Goal: Task Accomplishment & Management: Manage account settings

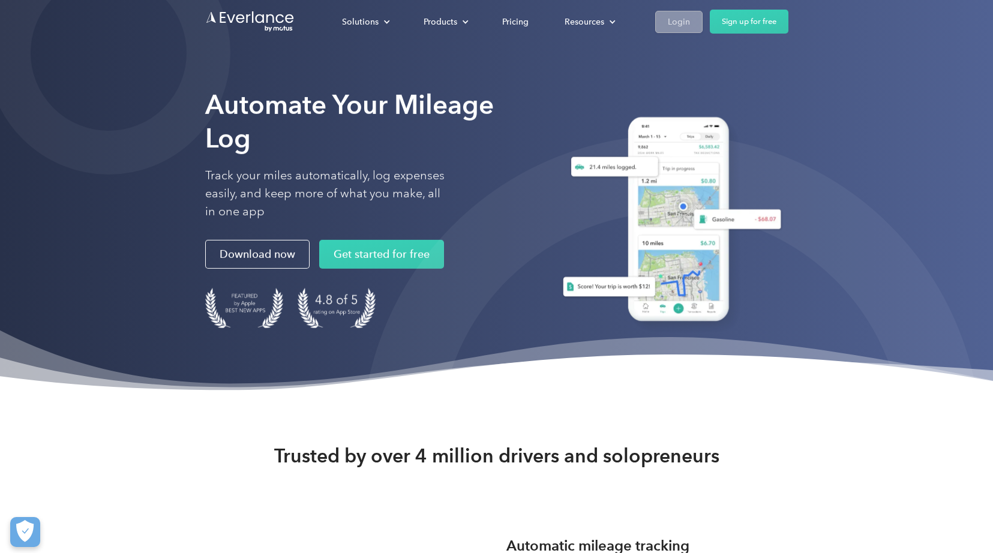
click at [670, 17] on div "Login" at bounding box center [679, 21] width 22 height 15
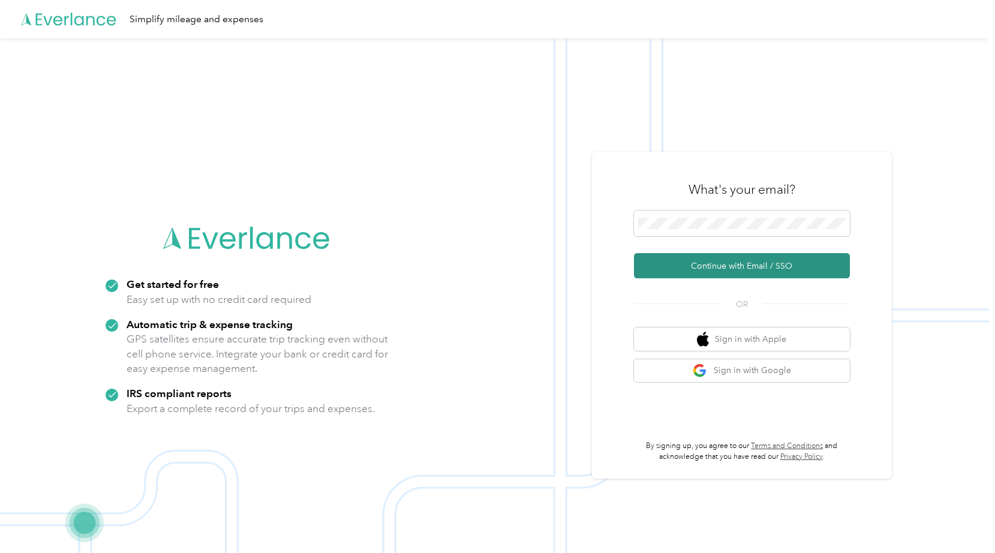
click at [834, 266] on button "Continue with Email / SSO" at bounding box center [742, 265] width 216 height 25
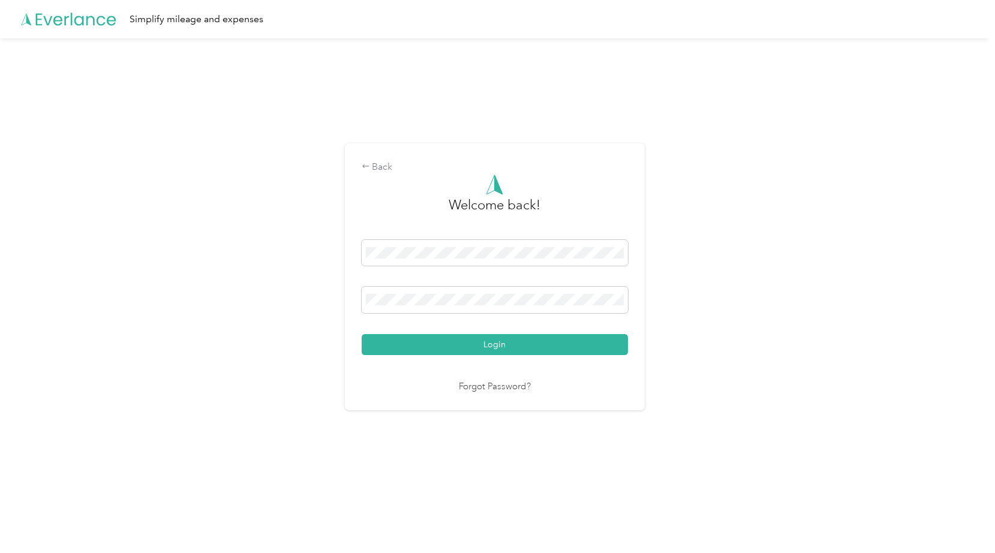
click at [497, 344] on button "Login" at bounding box center [495, 344] width 266 height 21
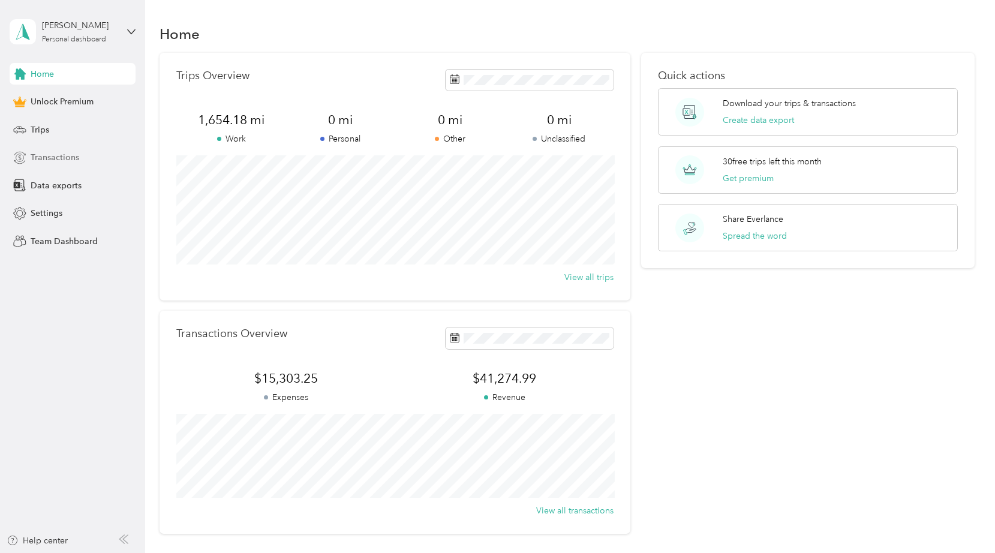
click at [89, 157] on div "Transactions" at bounding box center [73, 158] width 126 height 22
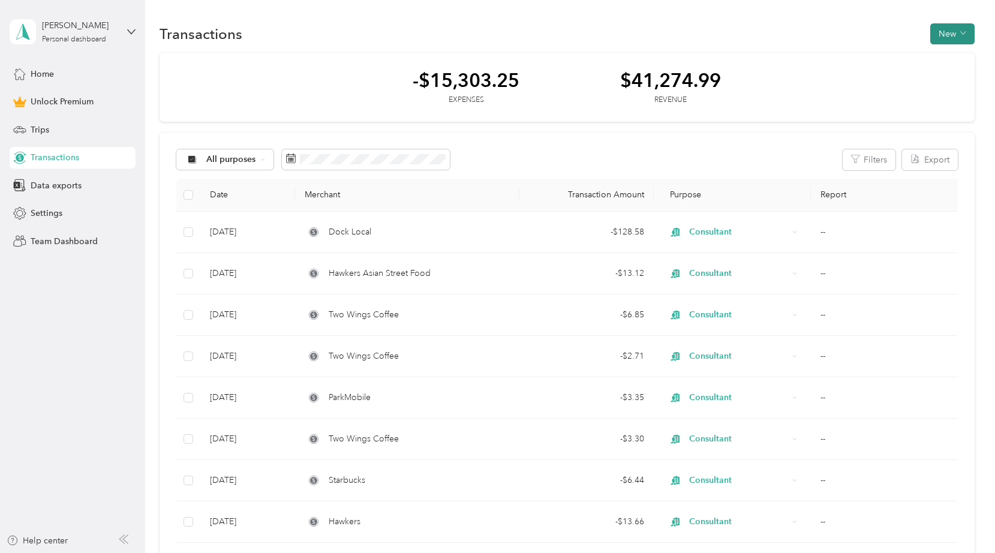
click at [954, 31] on button "New" at bounding box center [952, 33] width 44 height 21
click at [951, 52] on span "Expense" at bounding box center [952, 56] width 32 height 13
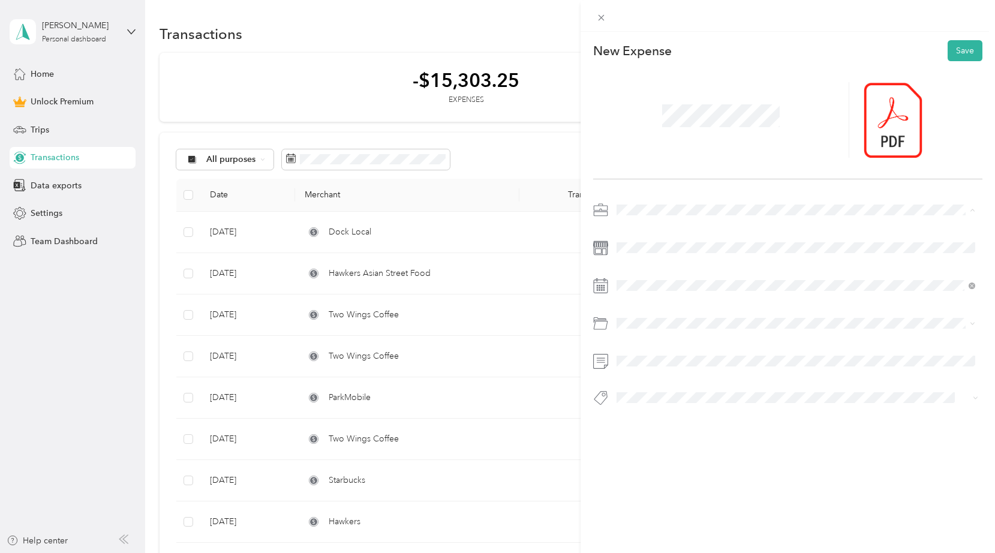
click at [666, 294] on div "Consultant" at bounding box center [796, 294] width 350 height 13
click at [669, 241] on span at bounding box center [797, 247] width 370 height 19
click at [713, 414] on div "Business Travel" at bounding box center [796, 420] width 350 height 13
click at [793, 312] on div at bounding box center [787, 307] width 389 height 214
click at [791, 317] on div "[PERSON_NAME] Marketing & Strategy" at bounding box center [796, 324] width 350 height 15
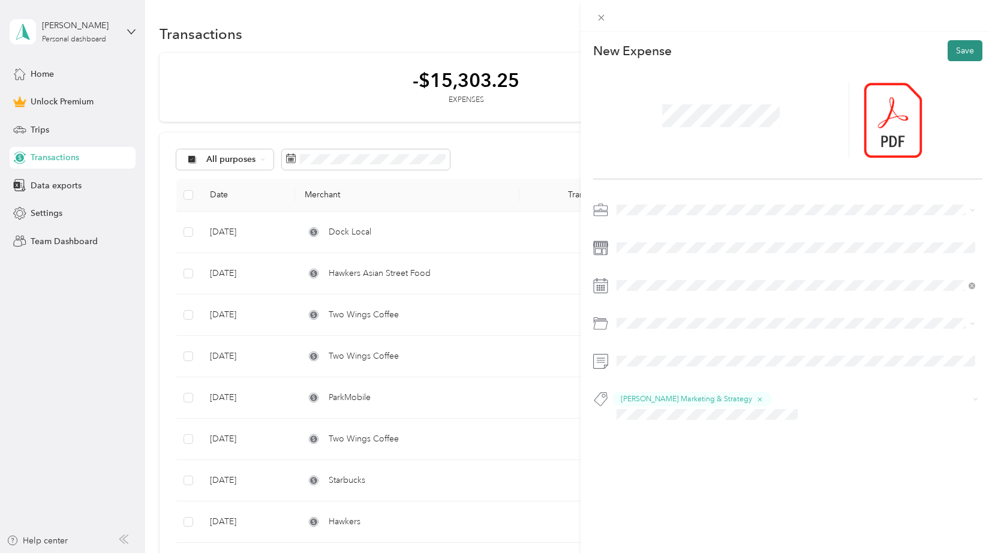
click at [966, 52] on button "Save" at bounding box center [965, 50] width 35 height 21
click at [899, 121] on icon at bounding box center [902, 120] width 11 height 11
click at [940, 58] on button "Save" at bounding box center [958, 50] width 47 height 21
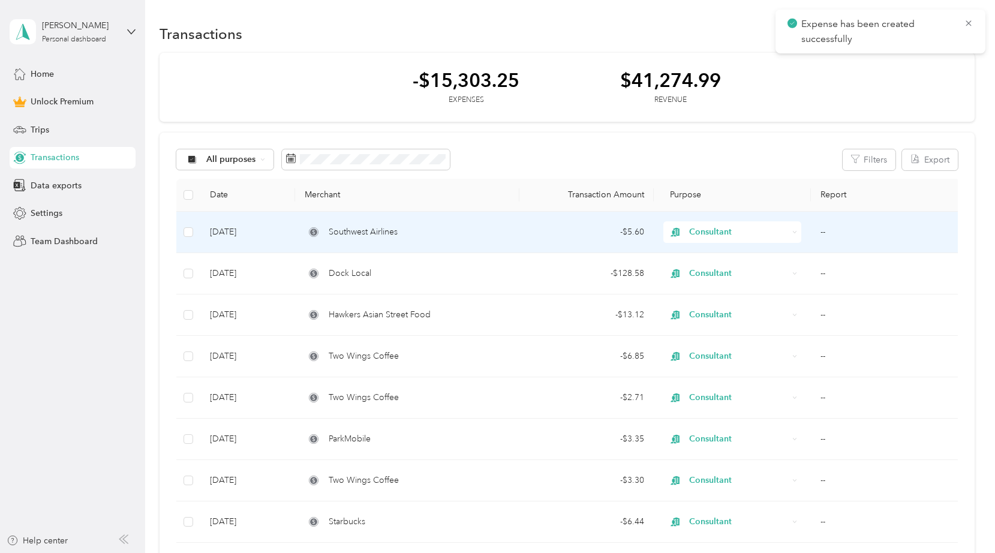
click at [530, 226] on div "- $5.60" at bounding box center [586, 232] width 115 height 13
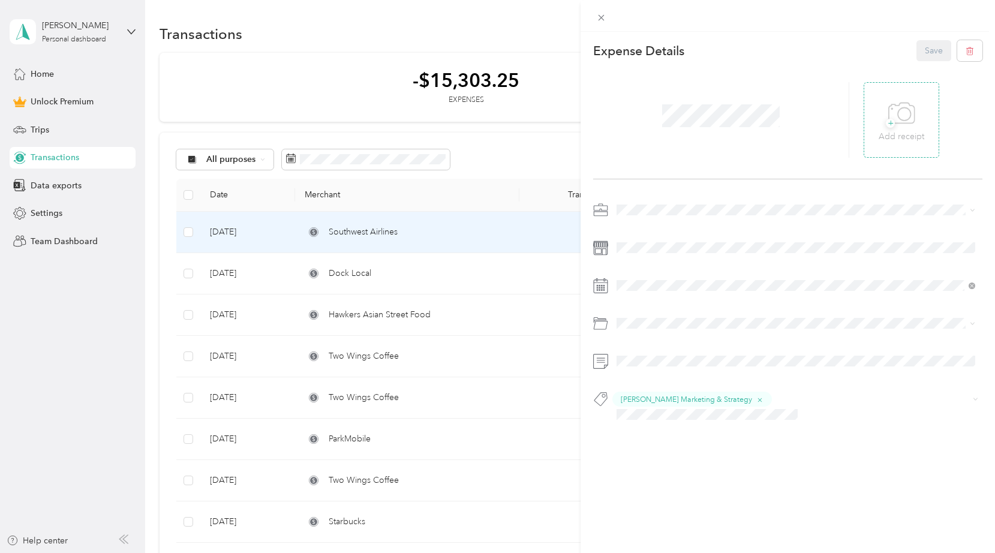
click at [916, 126] on div "+ Add receipt" at bounding box center [902, 120] width 46 height 46
click at [602, 21] on icon at bounding box center [601, 18] width 10 height 10
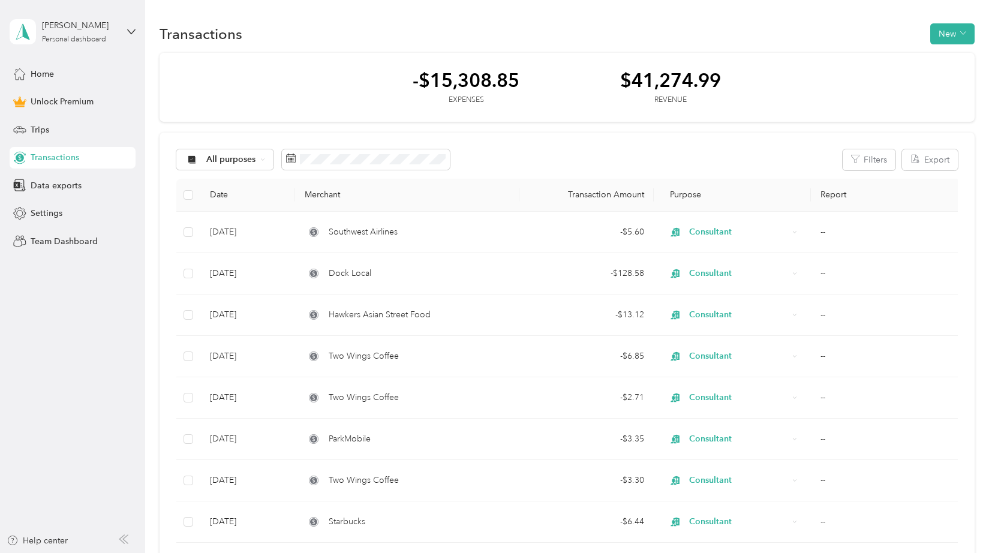
drag, startPoint x: 602, startPoint y: 21, endPoint x: 617, endPoint y: 28, distance: 17.2
click at [604, 26] on div "Transactions New" at bounding box center [567, 33] width 814 height 25
click at [945, 38] on button "New" at bounding box center [952, 33] width 44 height 21
click at [948, 74] on span "Revenue" at bounding box center [952, 77] width 33 height 13
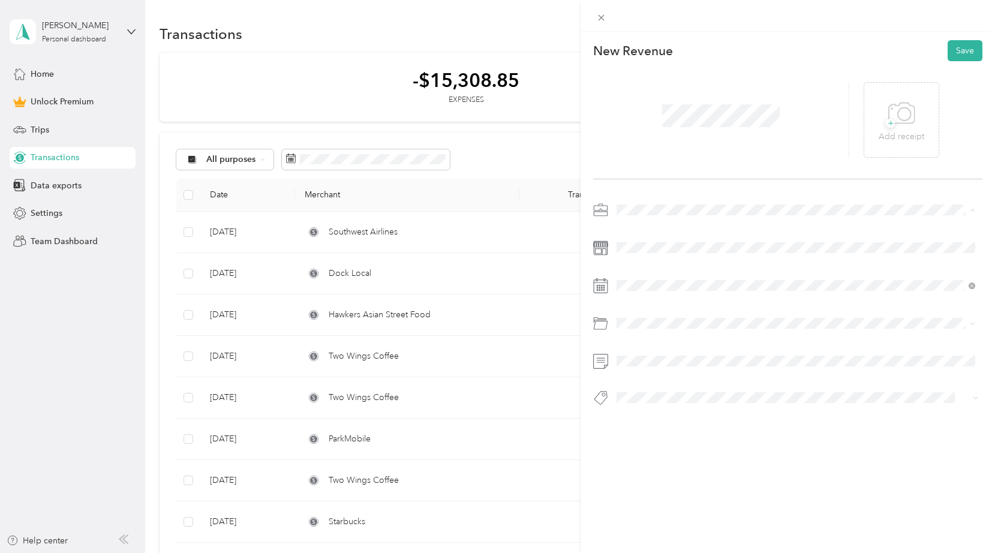
click at [680, 289] on div "Consultant" at bounding box center [796, 294] width 350 height 13
click at [672, 255] on span at bounding box center [797, 247] width 370 height 19
click at [939, 116] on div "+ Add receipt" at bounding box center [923, 120] width 119 height 76
click at [901, 129] on icon at bounding box center [901, 113] width 27 height 33
click at [887, 120] on icon at bounding box center [884, 119] width 11 height 7
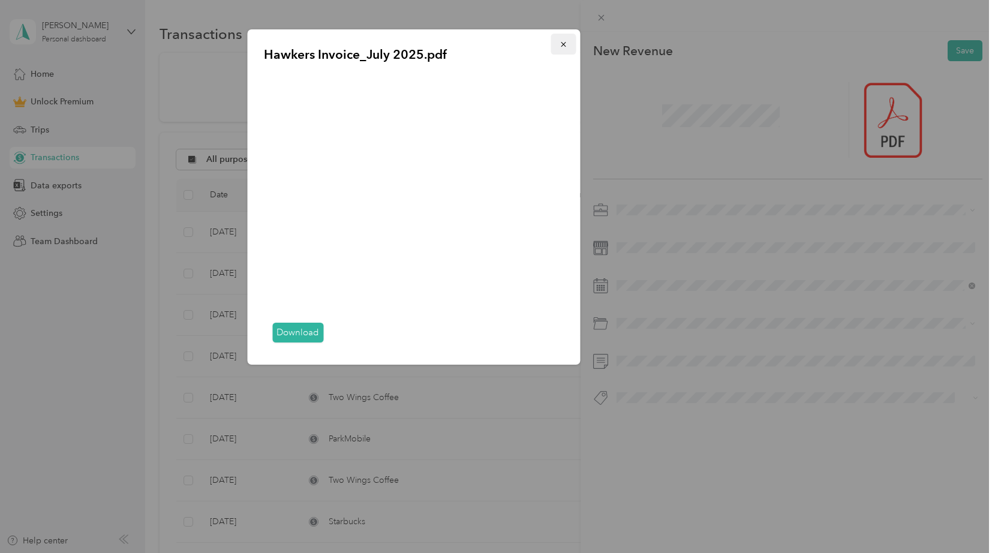
click at [564, 47] on icon "button" at bounding box center [563, 44] width 8 height 8
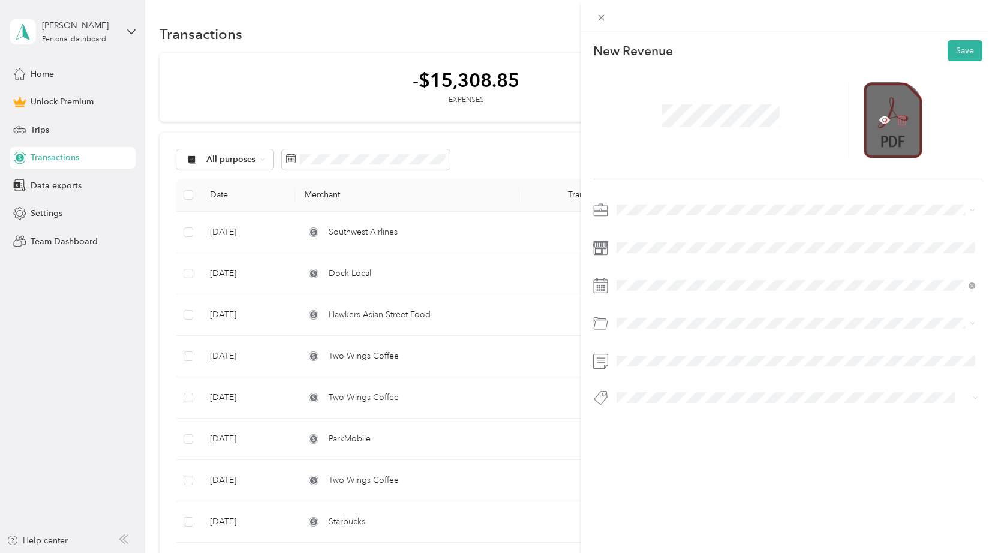
click at [900, 118] on icon at bounding box center [902, 120] width 11 height 11
click at [897, 115] on icon at bounding box center [901, 113] width 27 height 33
click at [789, 22] on div at bounding box center [788, 16] width 414 height 32
click at [879, 119] on div "+ Add receipt" at bounding box center [902, 120] width 46 height 46
click at [889, 127] on span "+" at bounding box center [890, 123] width 9 height 9
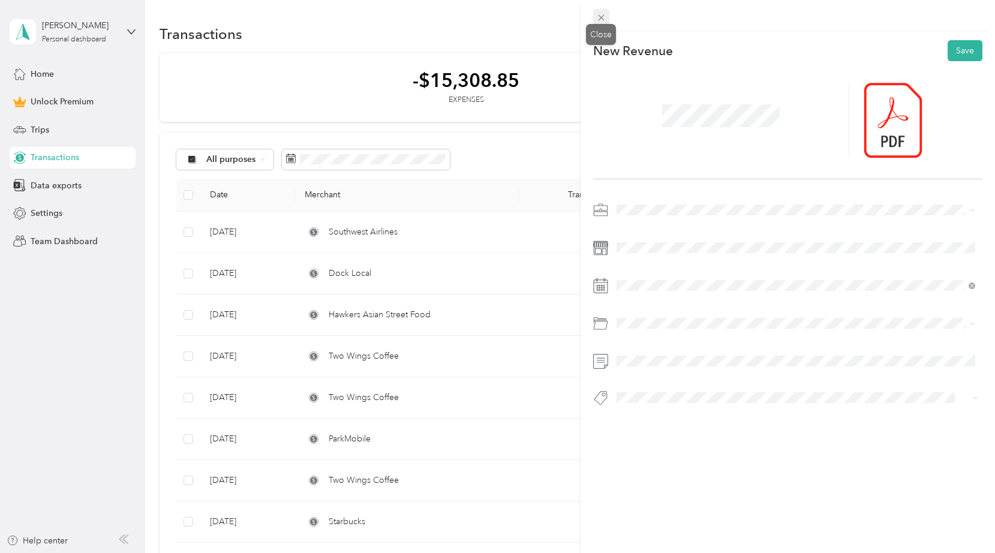
click at [604, 20] on icon at bounding box center [602, 18] width 6 height 6
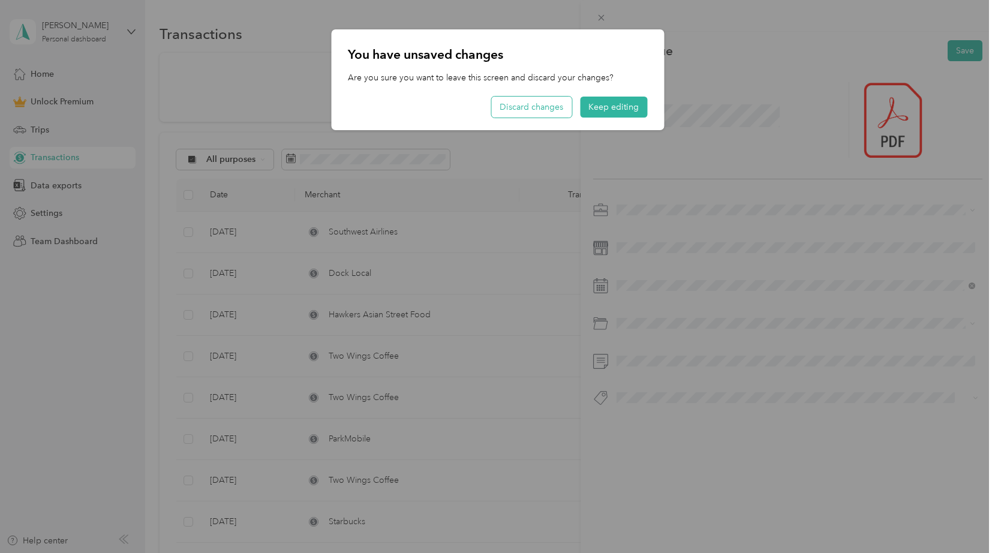
click at [550, 110] on button "Discard changes" at bounding box center [531, 107] width 80 height 21
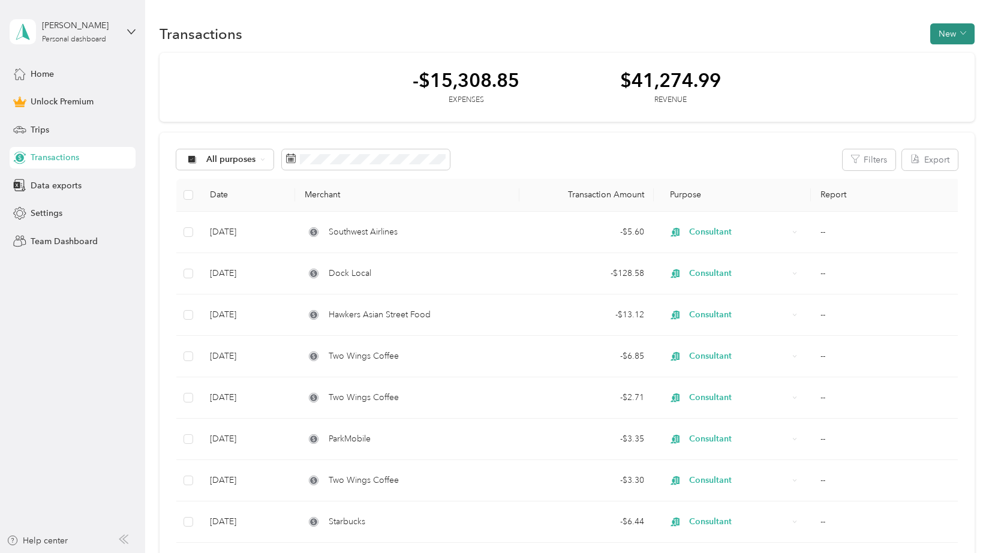
click at [939, 37] on button "New" at bounding box center [952, 33] width 44 height 21
click at [955, 74] on span "Revenue" at bounding box center [952, 77] width 33 height 13
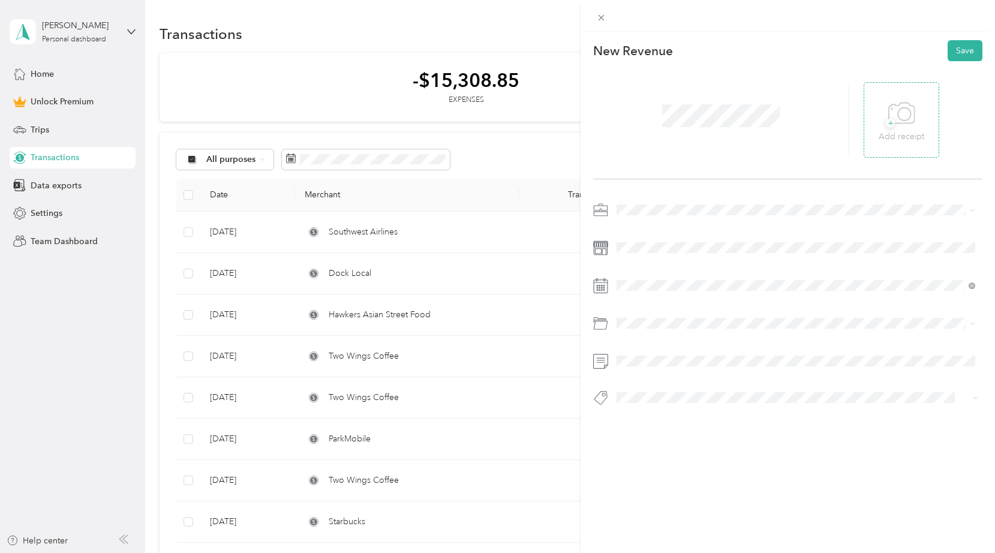
click at [873, 131] on div "+ Add receipt" at bounding box center [902, 120] width 76 height 76
click at [891, 125] on span "+" at bounding box center [890, 123] width 9 height 9
click at [879, 116] on icon at bounding box center [884, 120] width 11 height 11
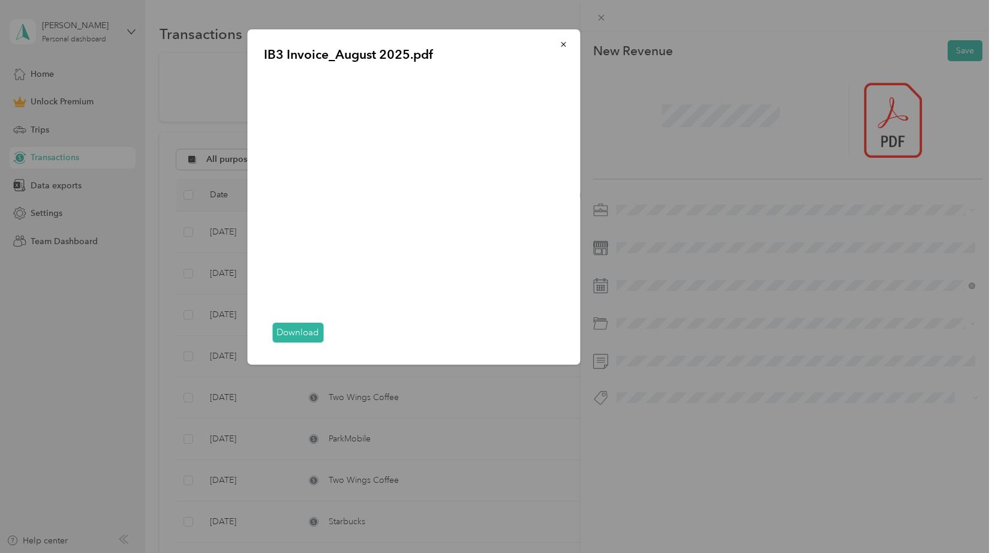
click at [567, 46] on button "button" at bounding box center [563, 44] width 25 height 21
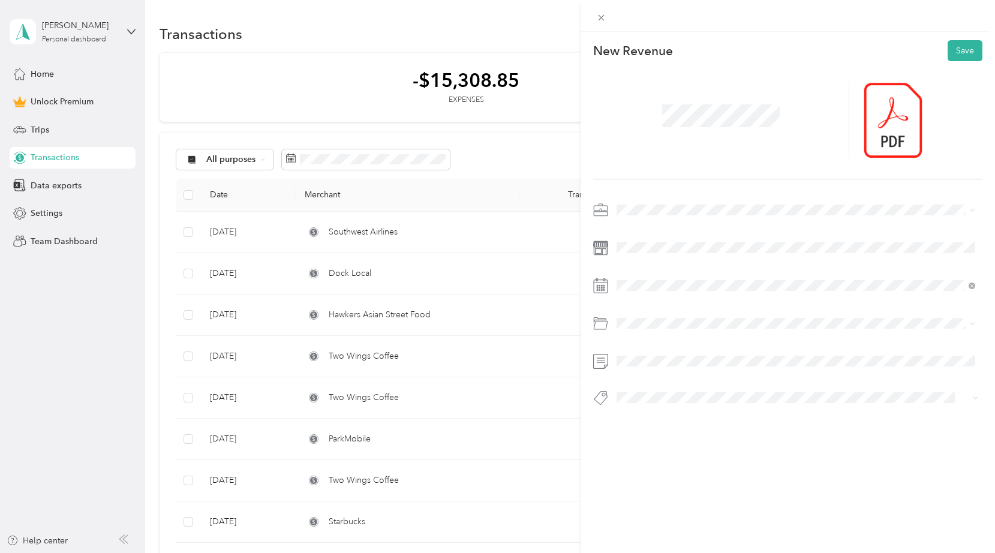
click at [694, 200] on div "New Revenue Save" at bounding box center [788, 244] width 414 height 425
click at [681, 295] on div "Consultant" at bounding box center [796, 293] width 350 height 13
click at [642, 357] on icon at bounding box center [646, 353] width 12 height 12
click at [701, 464] on div "28" at bounding box center [704, 470] width 16 height 15
click at [725, 297] on div at bounding box center [787, 307] width 389 height 214
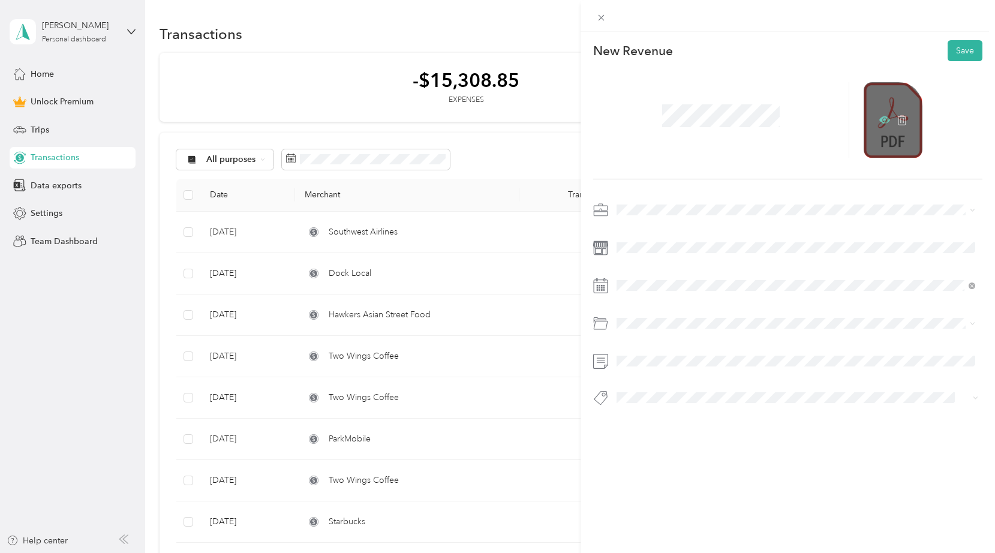
click at [883, 120] on icon at bounding box center [885, 120] width 4 height 4
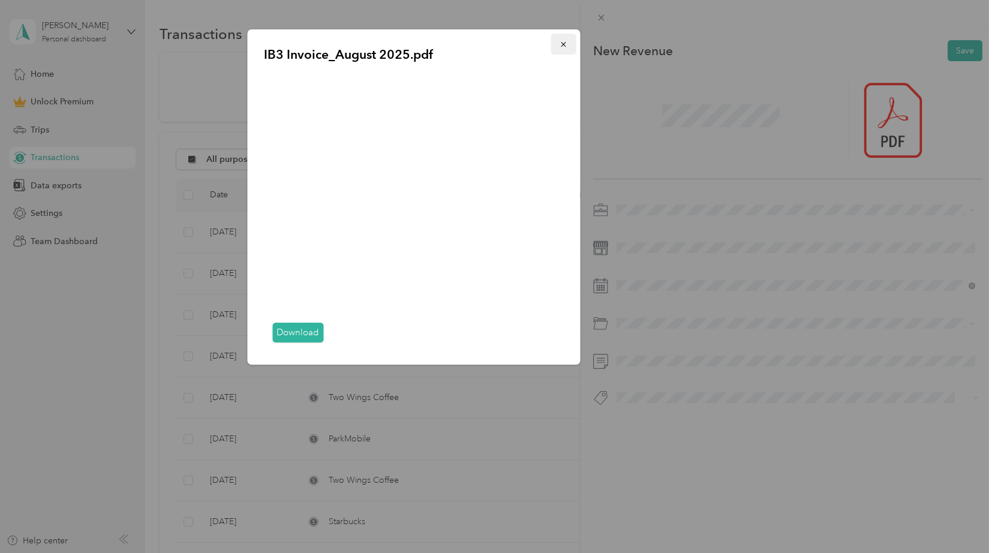
click at [569, 38] on button "button" at bounding box center [563, 44] width 25 height 21
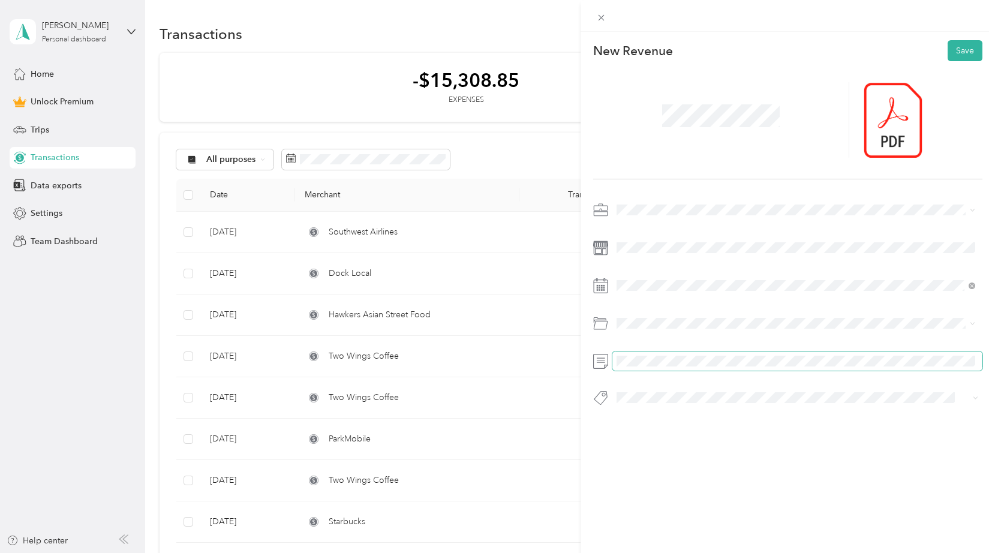
click at [663, 371] on div at bounding box center [787, 307] width 389 height 214
click at [704, 254] on div "Dock Local" at bounding box center [796, 255] width 350 height 15
click at [730, 226] on div "Brisket Rules" at bounding box center [796, 231] width 350 height 15
click at [963, 52] on button "Save" at bounding box center [965, 50] width 35 height 21
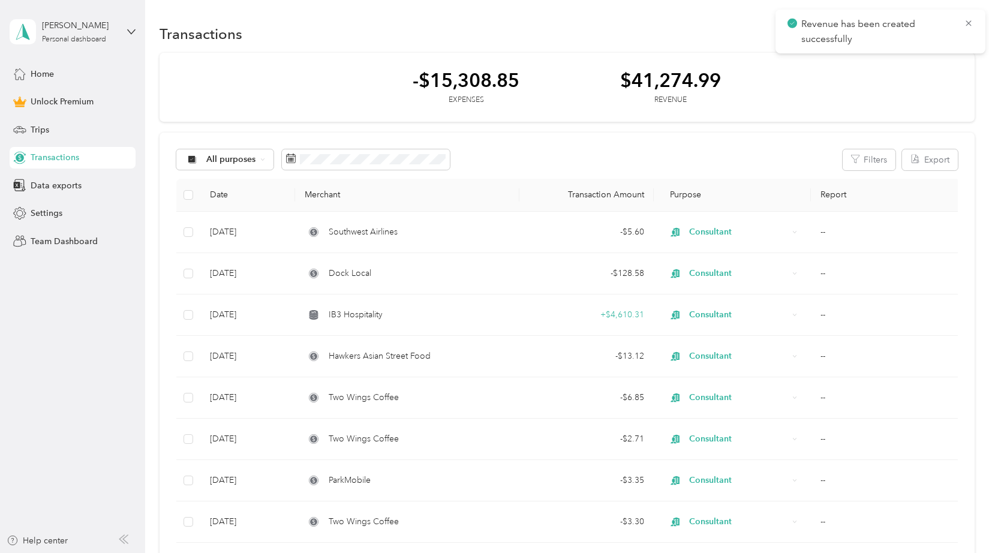
click at [972, 10] on div "Revenue has been created successfully" at bounding box center [880, 32] width 210 height 44
click at [973, 26] on div "Revenue has been created successfully" at bounding box center [880, 32] width 210 height 44
click at [973, 25] on div "Revenue has been created successfully" at bounding box center [880, 32] width 210 height 44
click at [961, 23] on span "Revenue has been created successfully" at bounding box center [880, 31] width 186 height 29
click at [975, 19] on div "Revenue has been created successfully" at bounding box center [880, 32] width 210 height 44
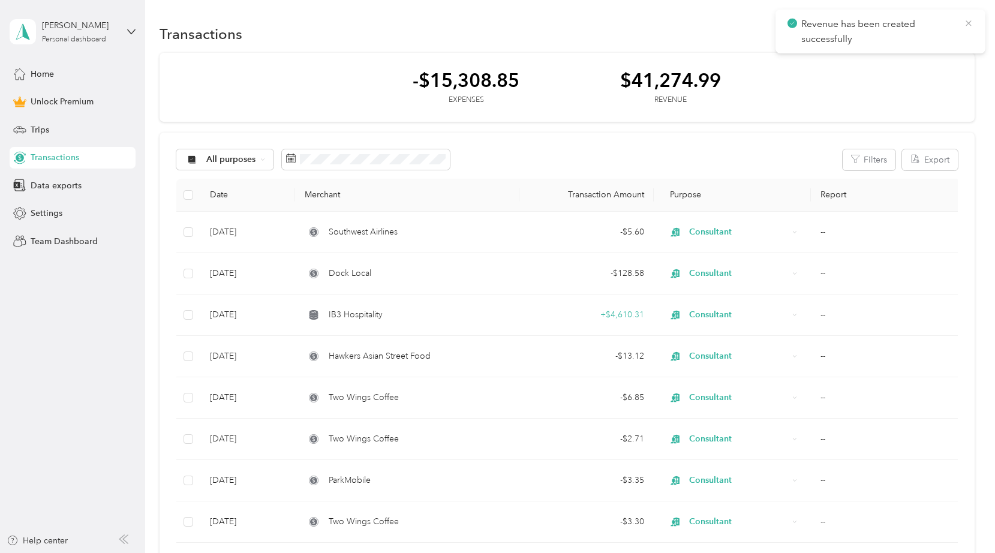
click at [969, 21] on icon at bounding box center [969, 23] width 10 height 11
click at [552, 159] on div "All purposes Filters Export" at bounding box center [566, 159] width 781 height 21
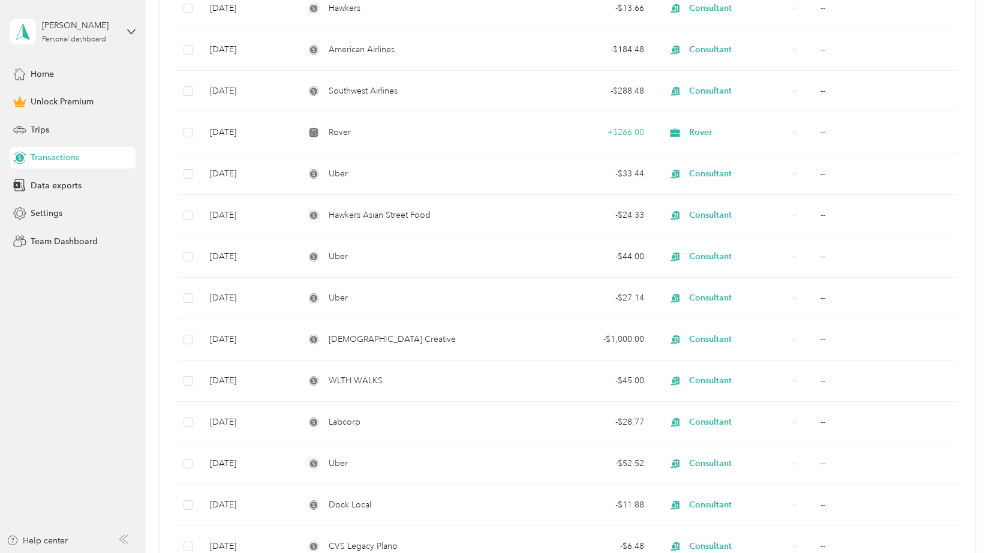
scroll to position [865, 0]
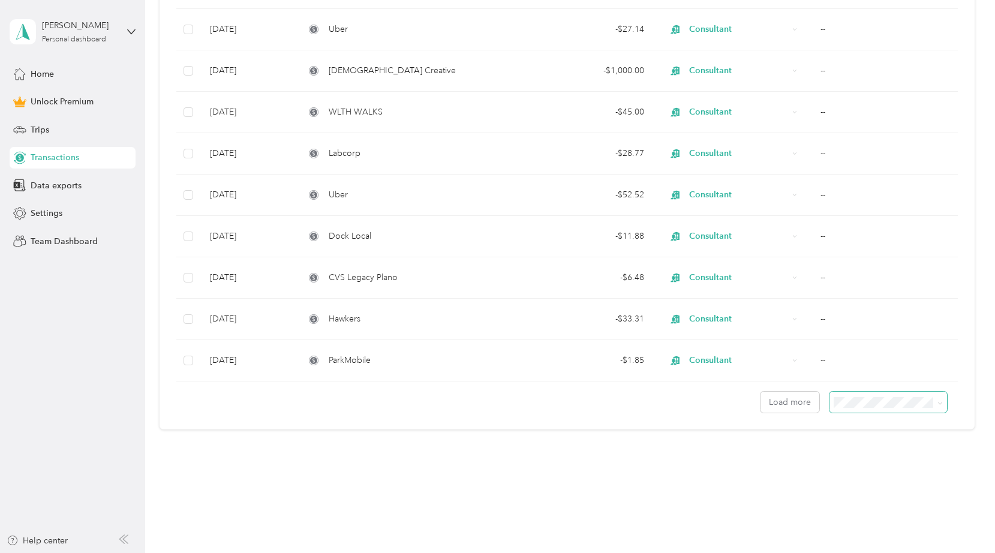
click at [859, 409] on span at bounding box center [888, 402] width 118 height 21
click at [885, 466] on span "100 per load" at bounding box center [865, 466] width 49 height 10
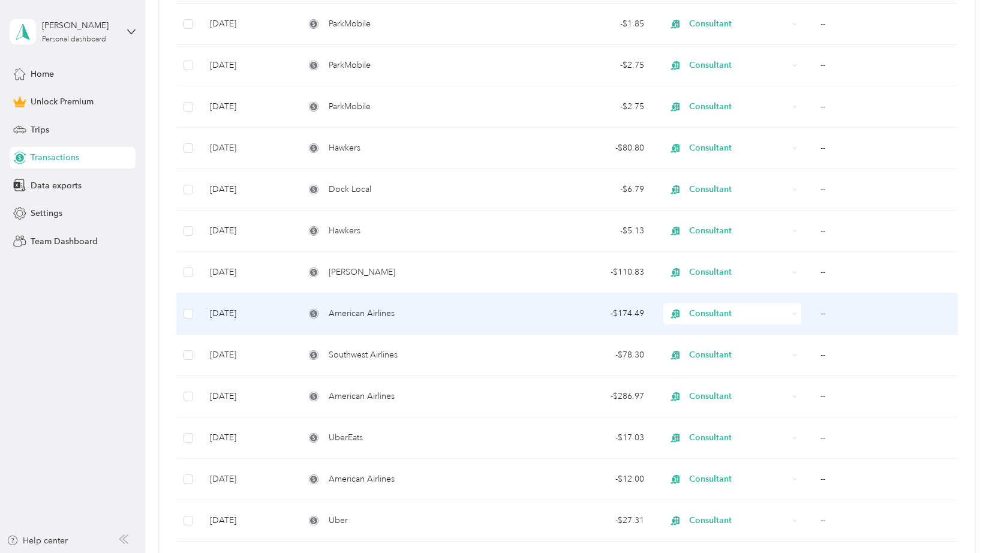
scroll to position [2073, 0]
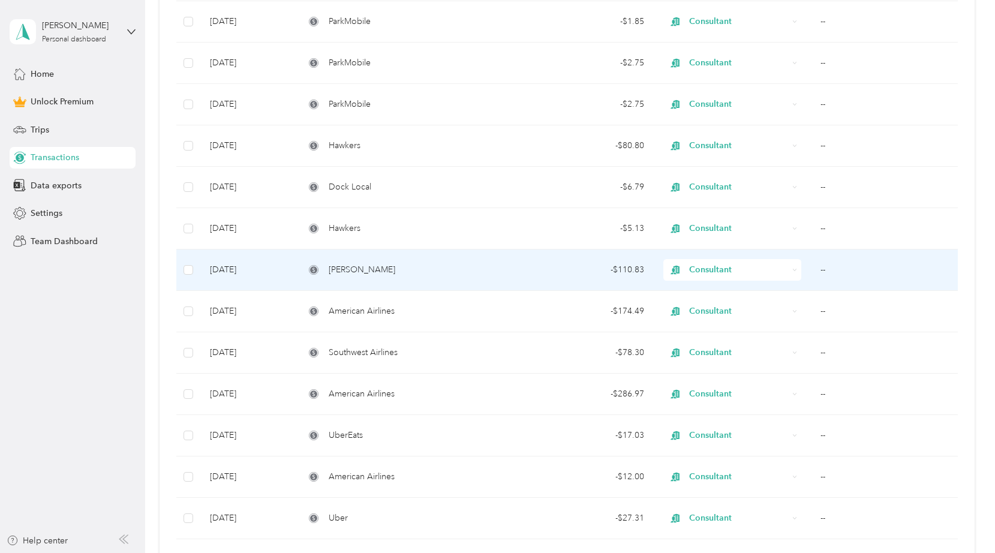
click at [498, 278] on td "Tom Thumb" at bounding box center [407, 269] width 224 height 41
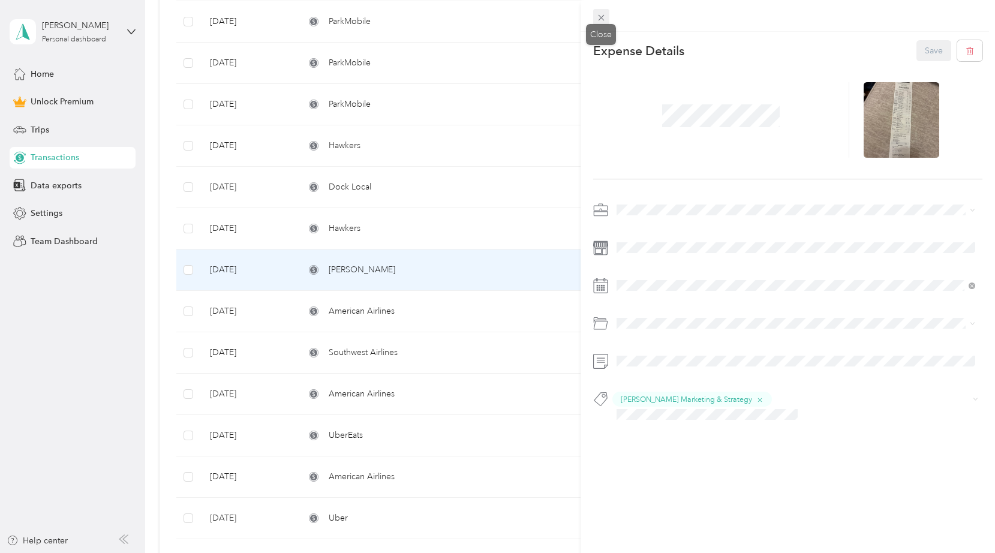
click at [597, 20] on icon at bounding box center [601, 18] width 10 height 10
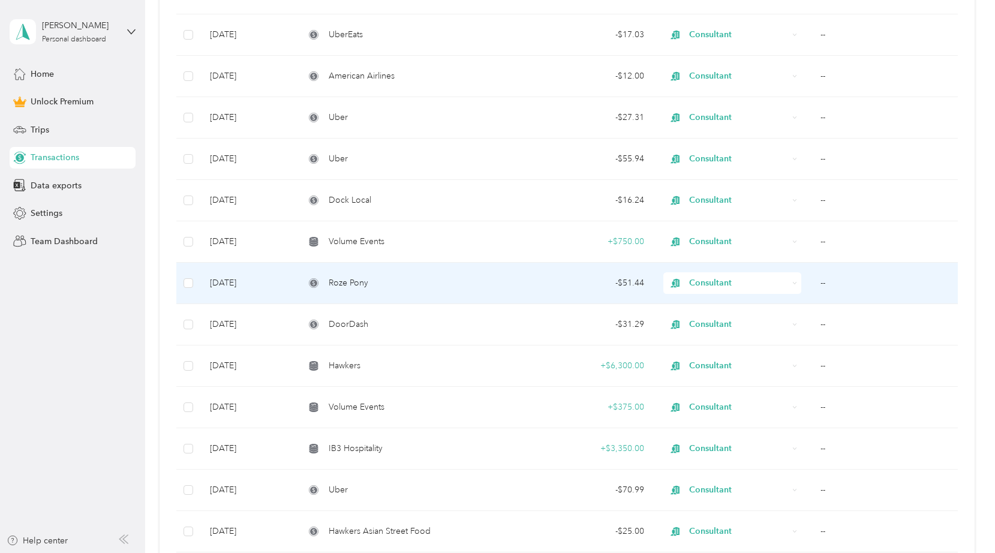
scroll to position [2493, 0]
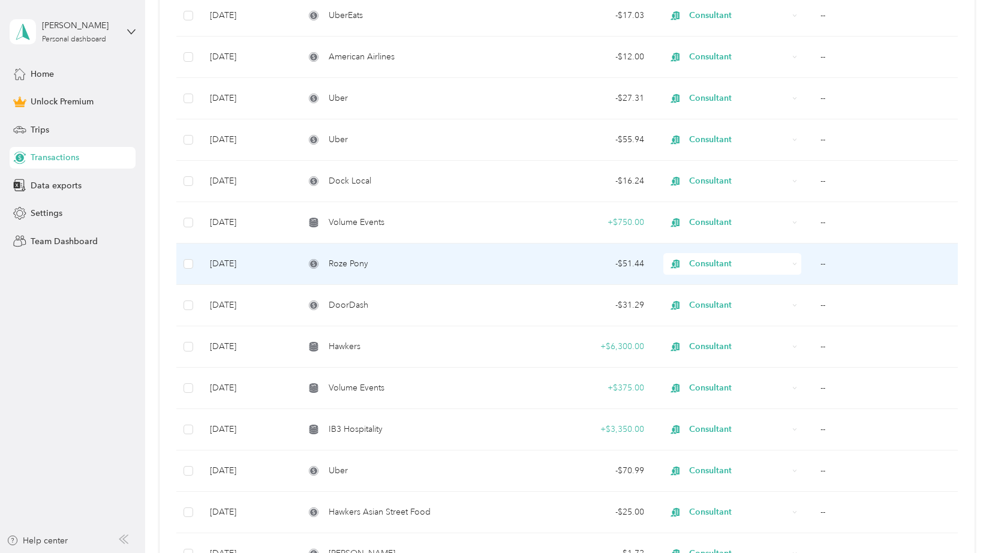
click at [488, 254] on td "Roze Pony" at bounding box center [407, 264] width 224 height 41
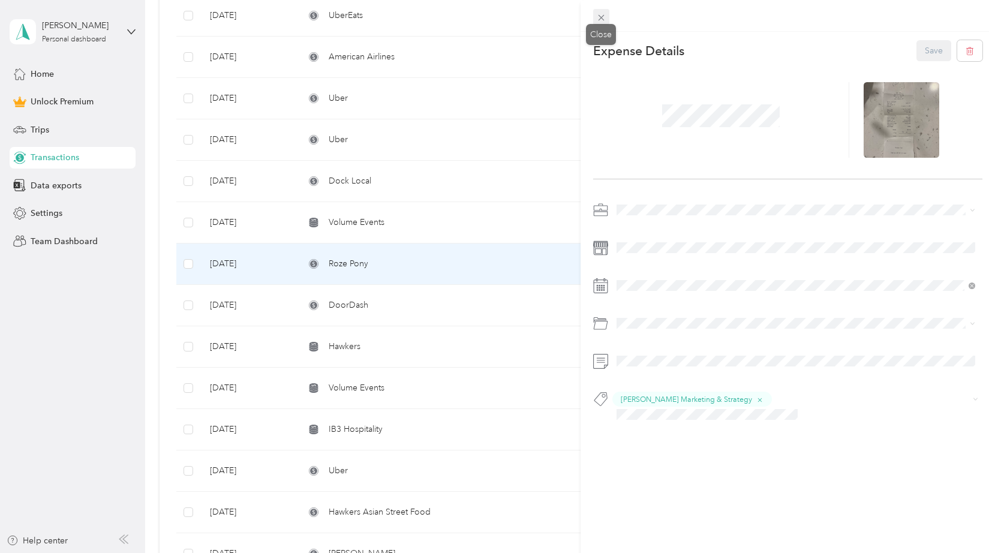
click at [603, 18] on icon at bounding box center [601, 18] width 10 height 10
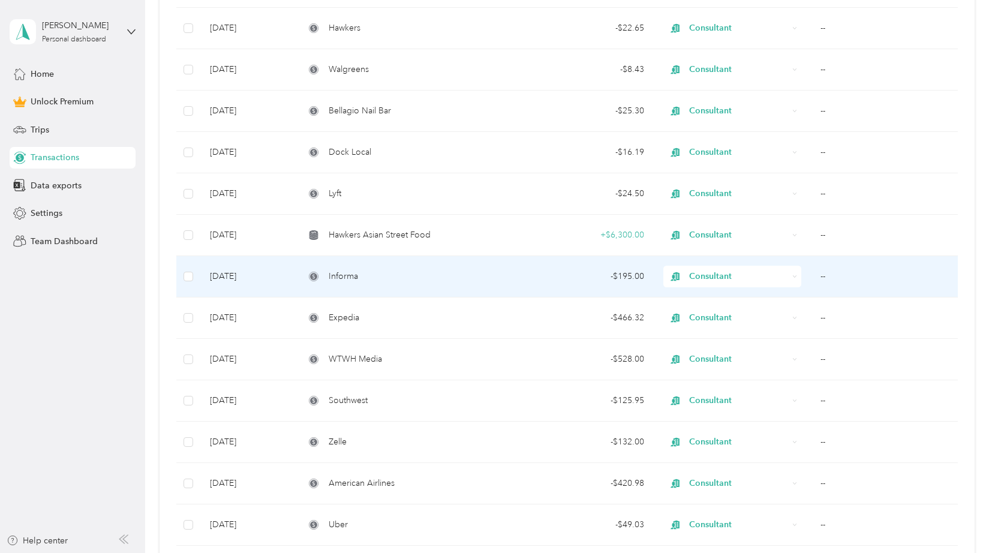
scroll to position [3610, 0]
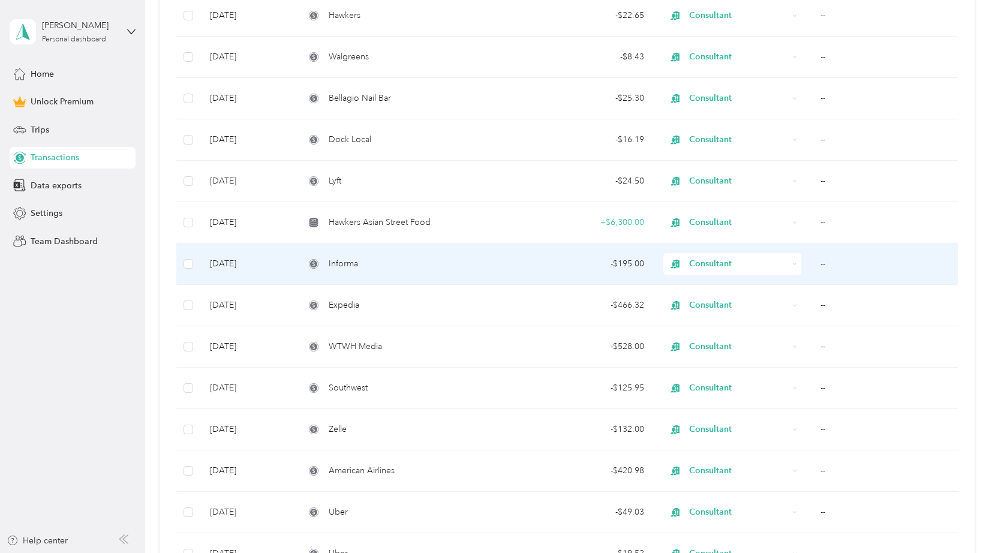
click at [494, 269] on div "Informa" at bounding box center [407, 263] width 205 height 13
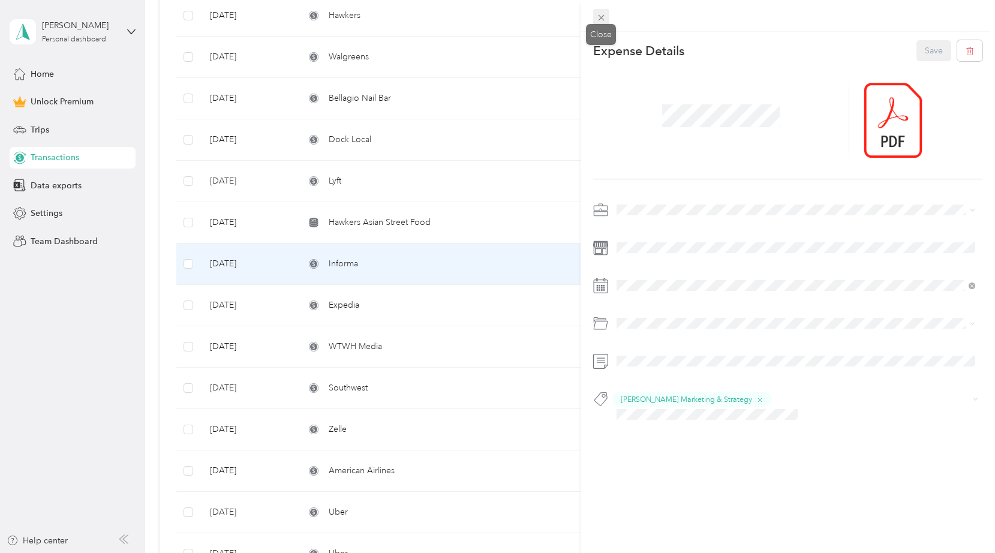
click at [601, 17] on g at bounding box center [602, 18] width 6 height 6
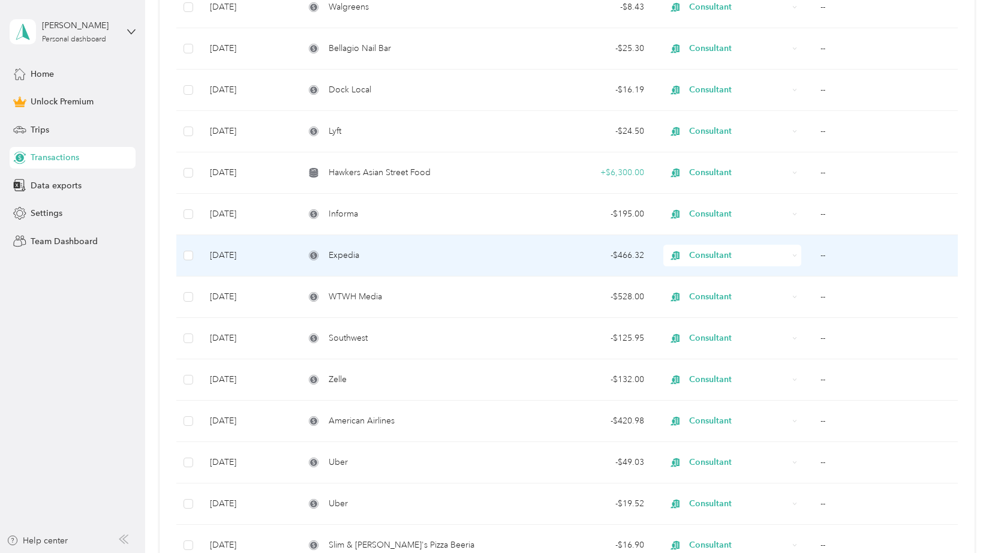
scroll to position [3662, 0]
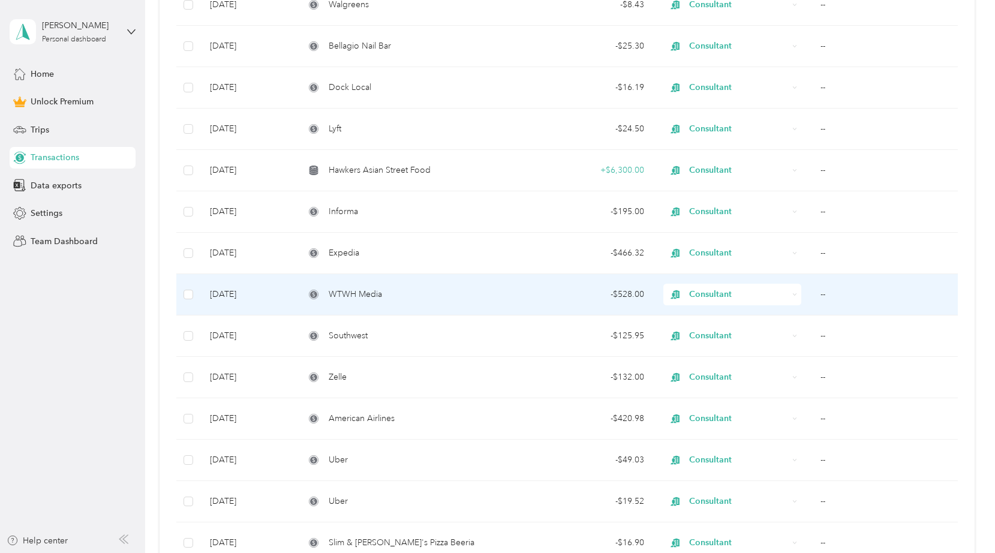
click at [462, 296] on div "WTWH Media" at bounding box center [407, 294] width 205 height 13
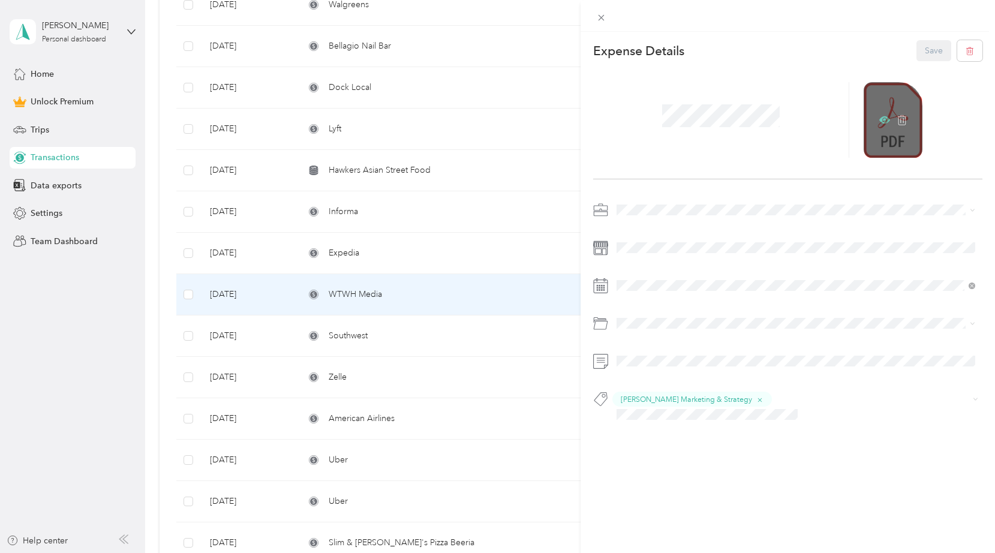
click at [880, 122] on icon at bounding box center [884, 119] width 11 height 7
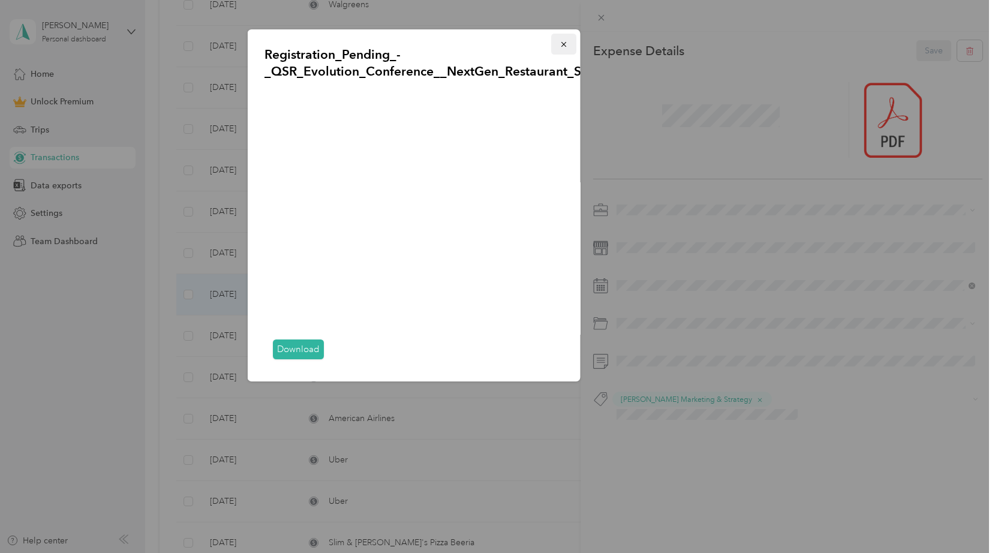
click at [563, 45] on icon "button" at bounding box center [563, 44] width 5 height 5
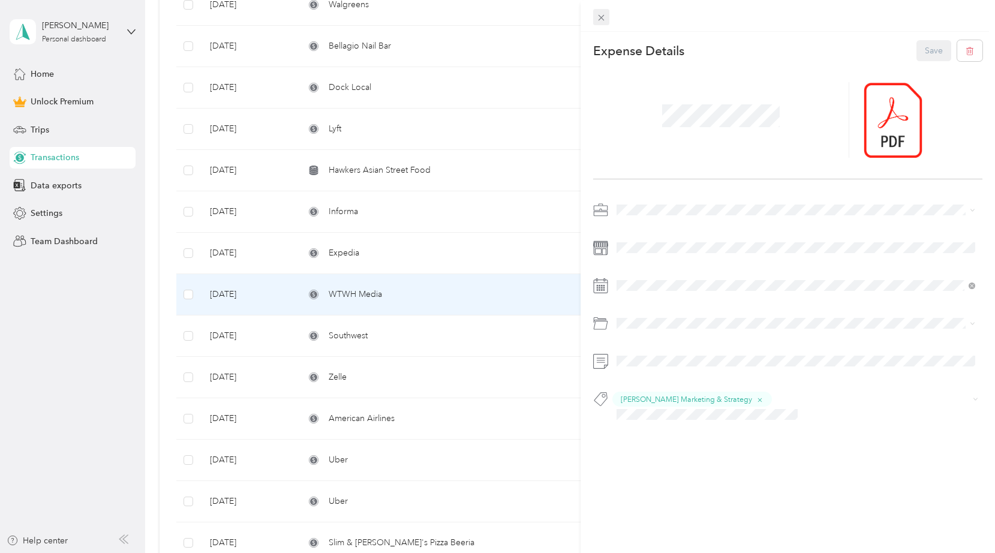
click at [608, 20] on span at bounding box center [601, 17] width 17 height 17
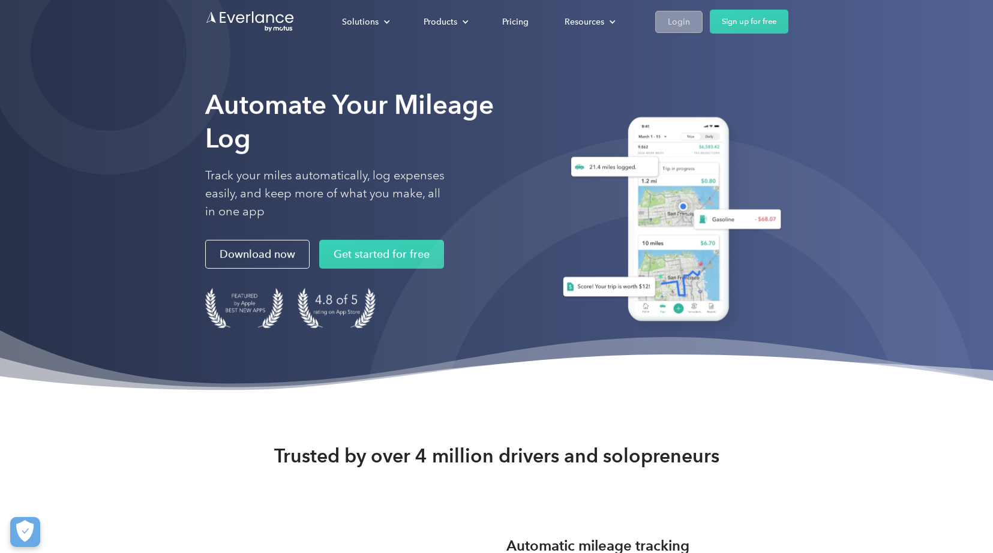
click at [683, 17] on div "Login" at bounding box center [679, 21] width 22 height 15
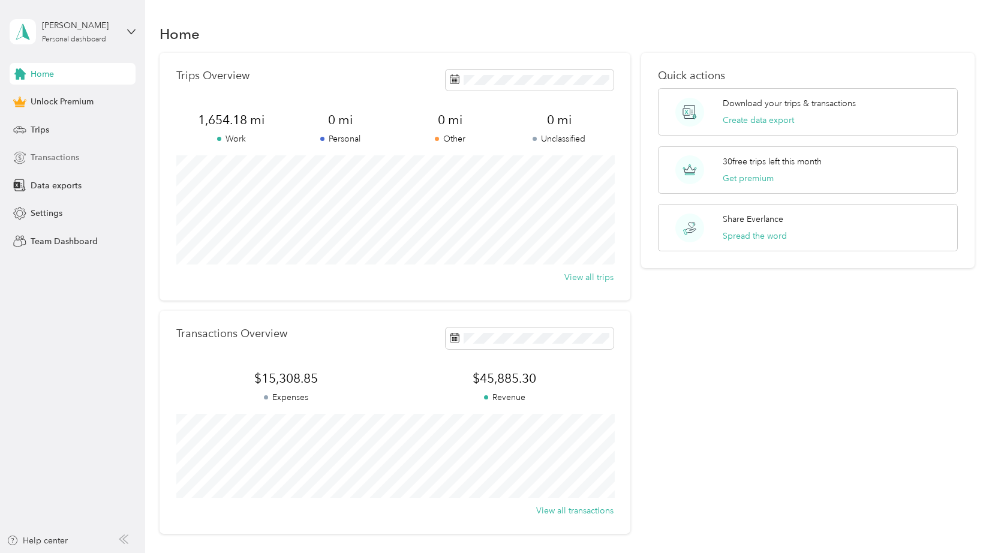
click at [87, 157] on div "Transactions" at bounding box center [73, 158] width 126 height 22
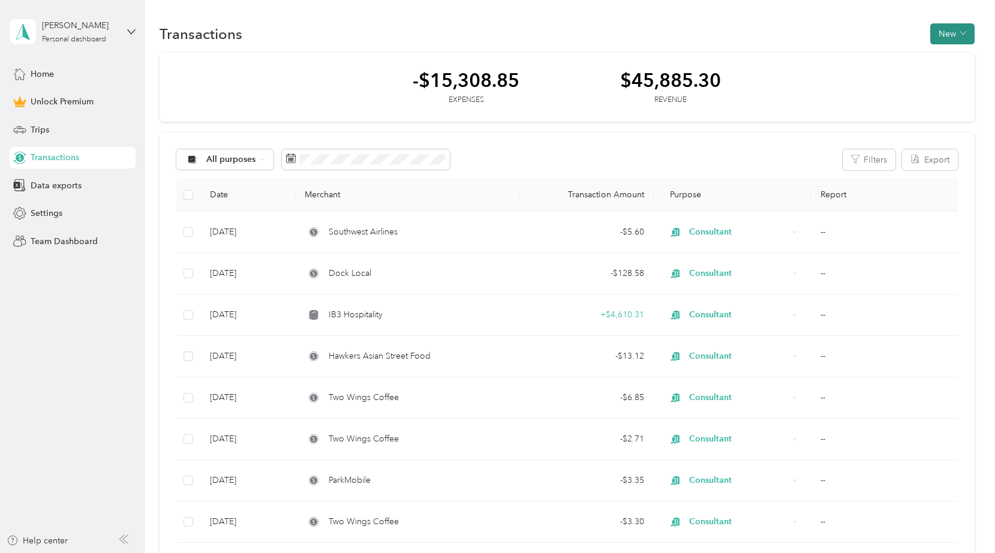
drag, startPoint x: 924, startPoint y: 16, endPoint x: 952, endPoint y: 27, distance: 30.7
click at [973, 40] on button "New" at bounding box center [952, 33] width 44 height 21
click at [956, 58] on span "Expense" at bounding box center [952, 56] width 32 height 13
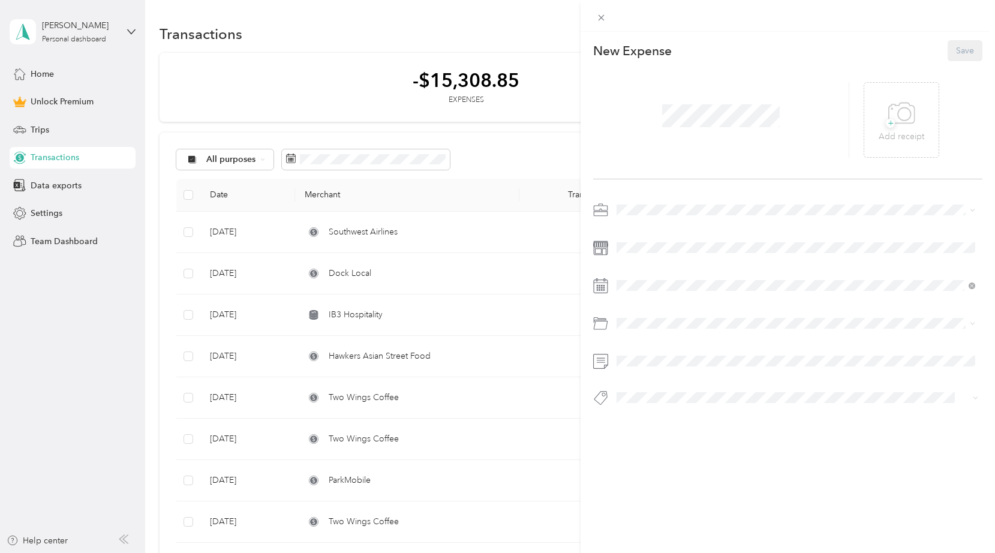
click at [673, 232] on div at bounding box center [787, 307] width 389 height 214
click at [671, 242] on span at bounding box center [797, 247] width 370 height 19
click at [695, 418] on div "Business Travel" at bounding box center [796, 420] width 350 height 13
click at [793, 330] on li "[PERSON_NAME] Marketing & Strategy" at bounding box center [795, 323] width 367 height 23
click at [690, 290] on div "Consultant" at bounding box center [796, 294] width 350 height 13
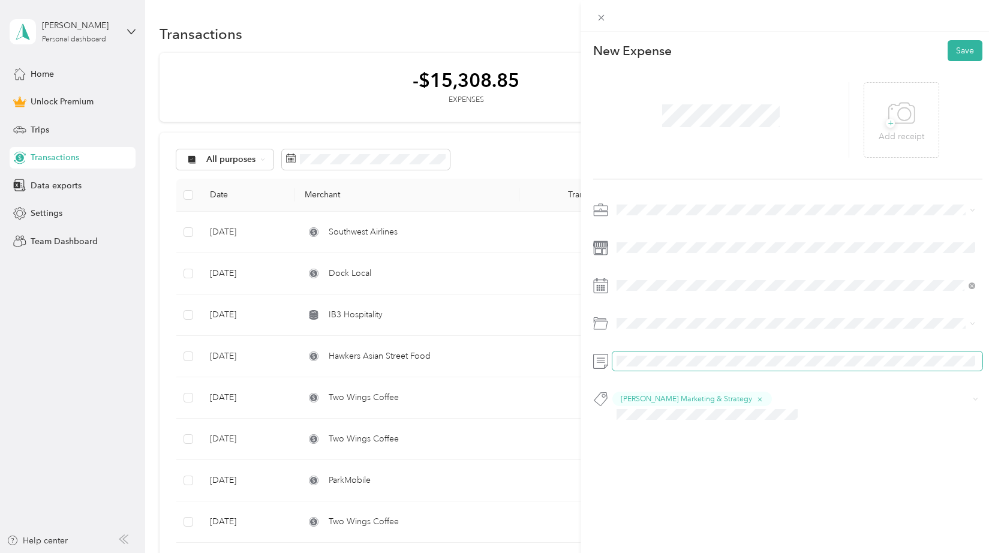
click at [668, 368] on span at bounding box center [797, 360] width 370 height 19
click at [669, 366] on span at bounding box center [797, 360] width 370 height 19
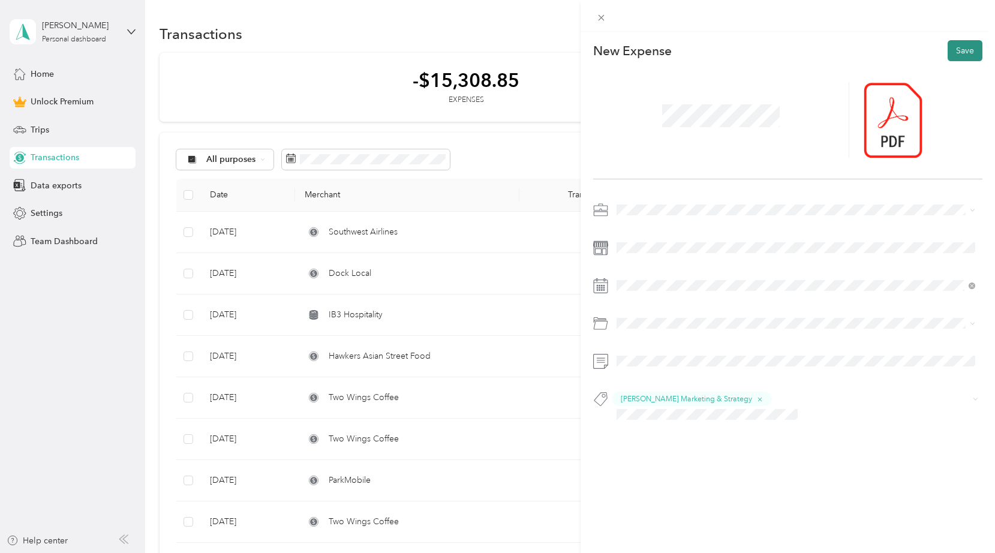
click at [962, 55] on button "Save" at bounding box center [965, 50] width 35 height 21
click at [902, 119] on icon at bounding box center [902, 120] width 11 height 11
click at [948, 52] on icon "submit" at bounding box center [947, 50] width 8 height 8
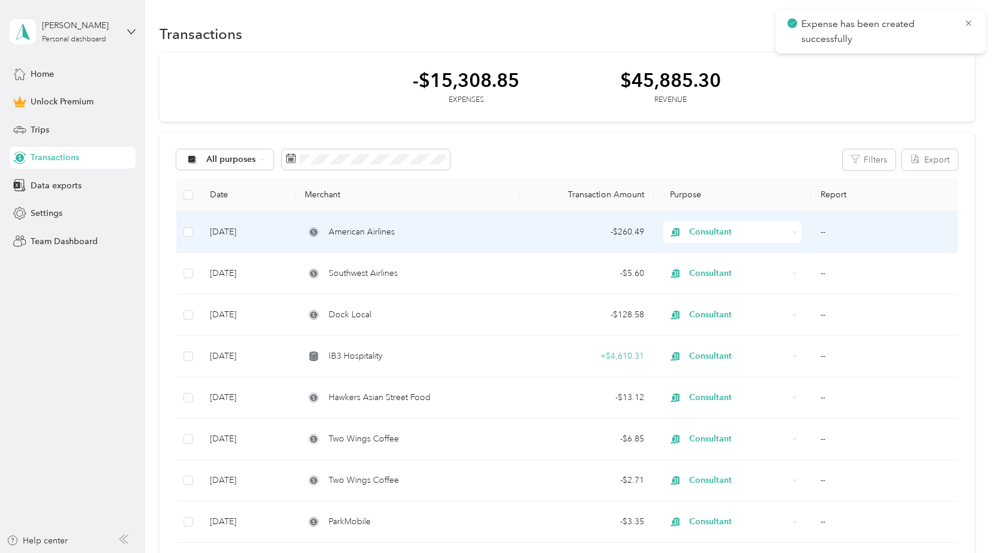
click at [483, 221] on td "American Airlines" at bounding box center [407, 232] width 224 height 41
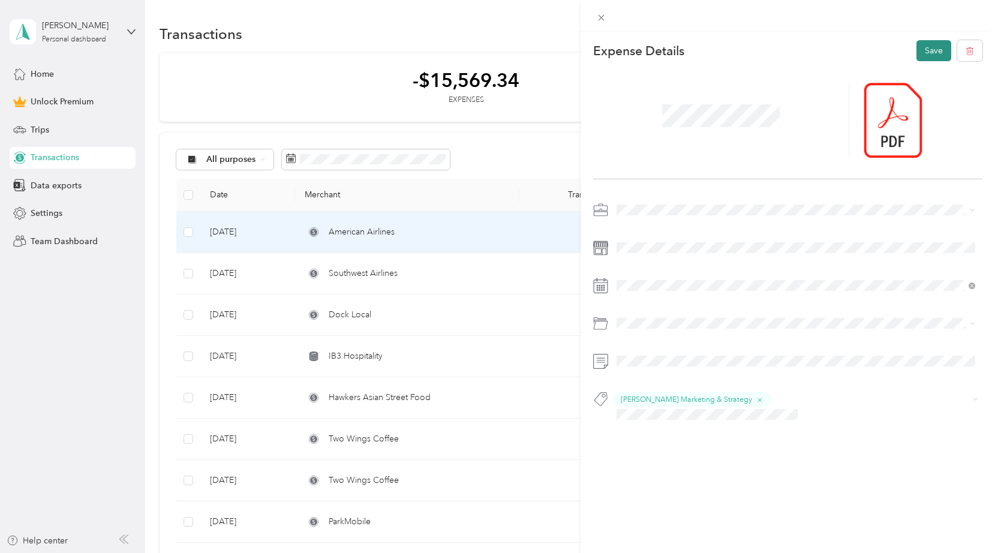
click at [925, 53] on button "Save" at bounding box center [933, 50] width 35 height 21
click at [972, 22] on icon at bounding box center [969, 23] width 10 height 11
click at [596, 18] on icon at bounding box center [601, 18] width 10 height 10
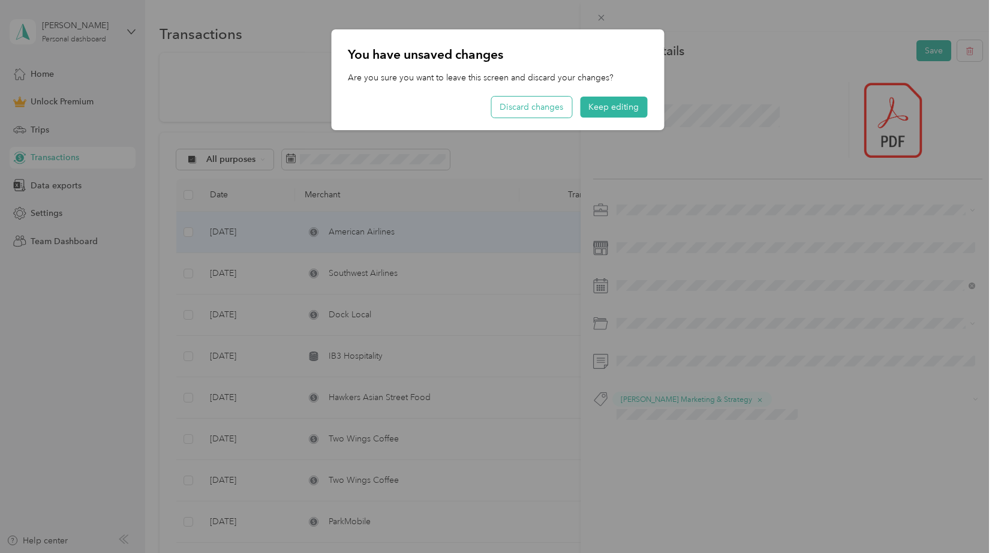
click at [564, 110] on button "Discard changes" at bounding box center [531, 107] width 80 height 21
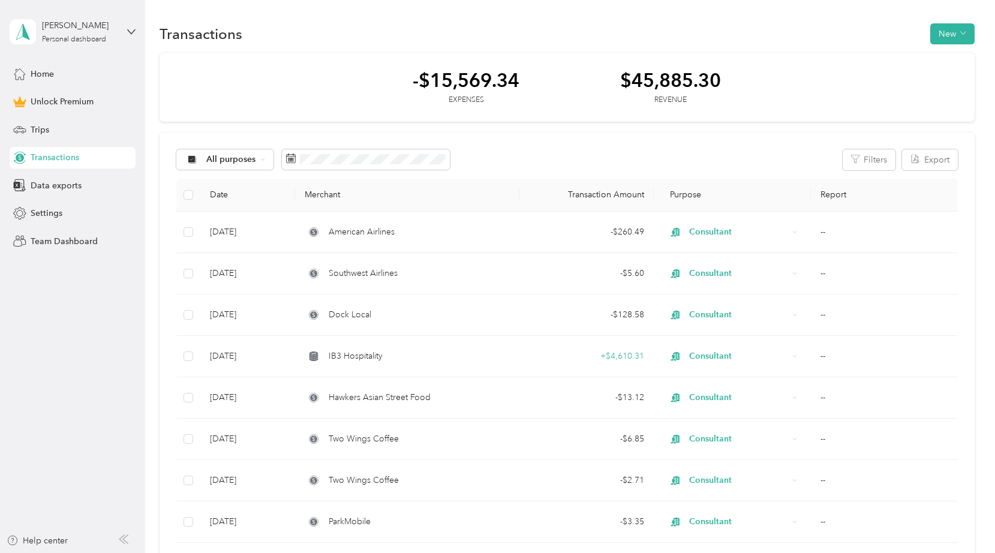
click at [595, 32] on div "Transactions New" at bounding box center [567, 33] width 814 height 25
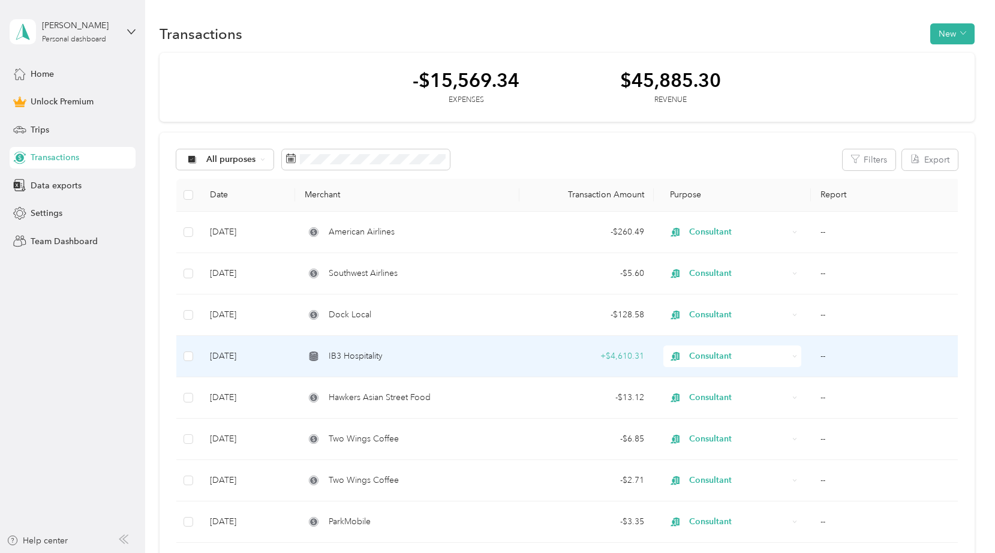
scroll to position [248, 0]
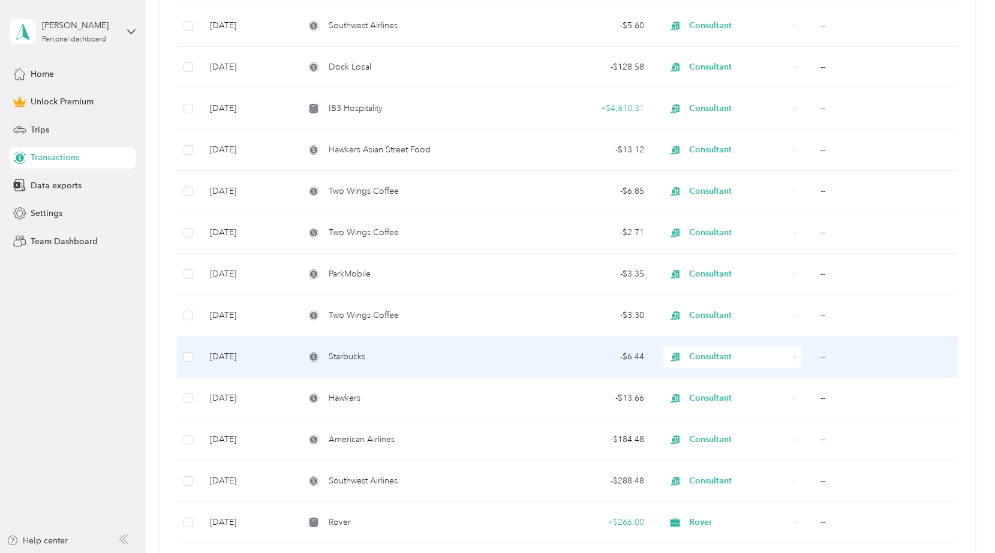
click at [425, 351] on div "Starbucks" at bounding box center [407, 356] width 205 height 13
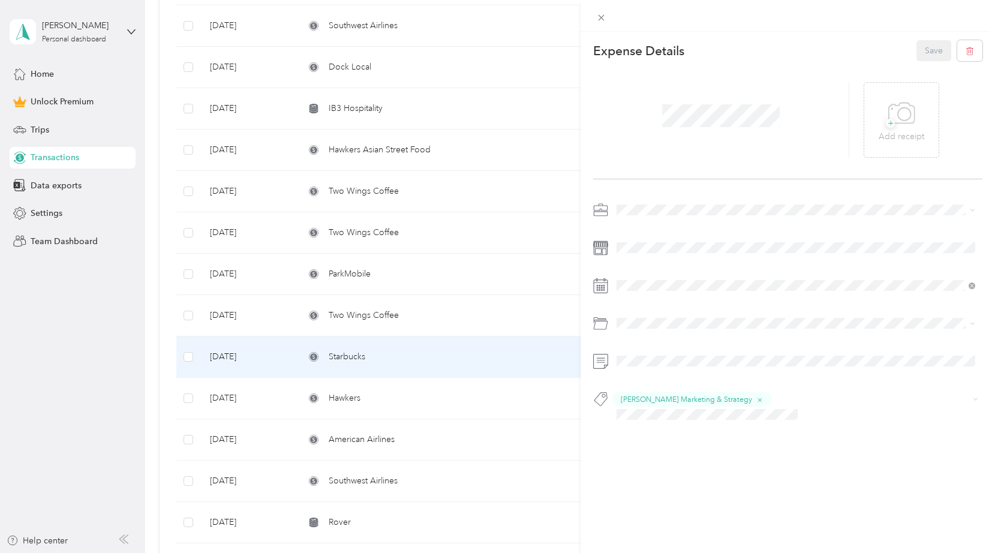
click at [599, 17] on icon at bounding box center [601, 18] width 10 height 10
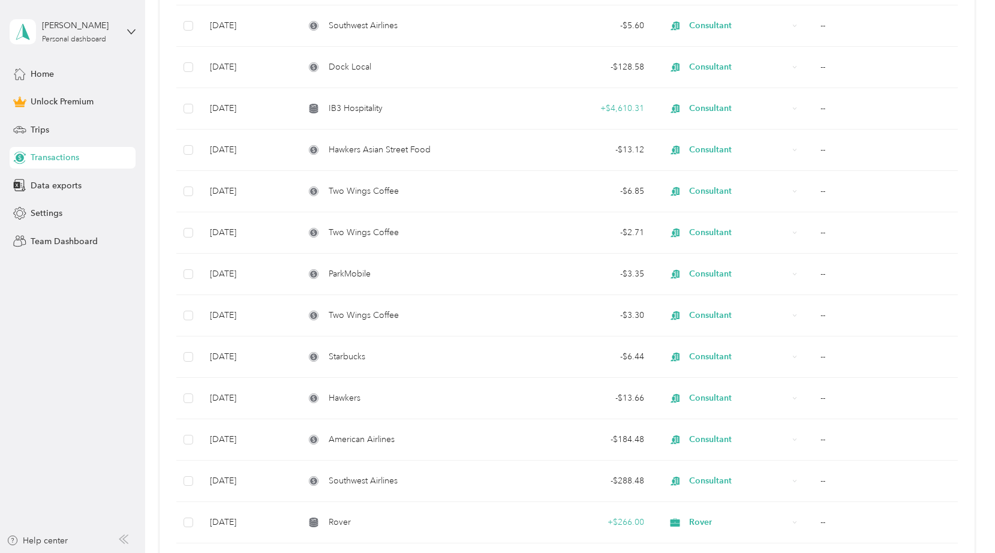
click at [600, 19] on div at bounding box center [497, 276] width 995 height 553
